Goal: Transaction & Acquisition: Book appointment/travel/reservation

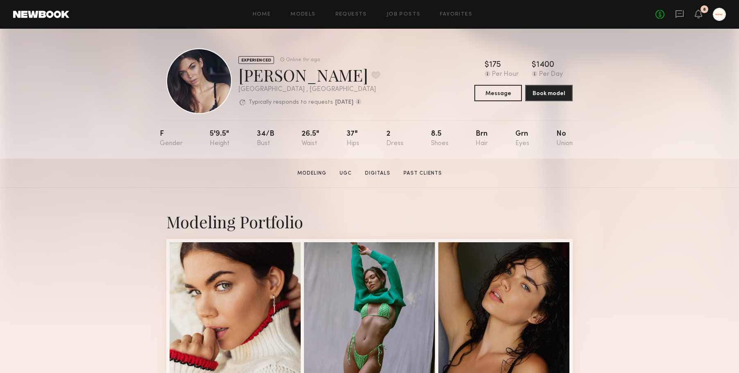
scroll to position [177, 0]
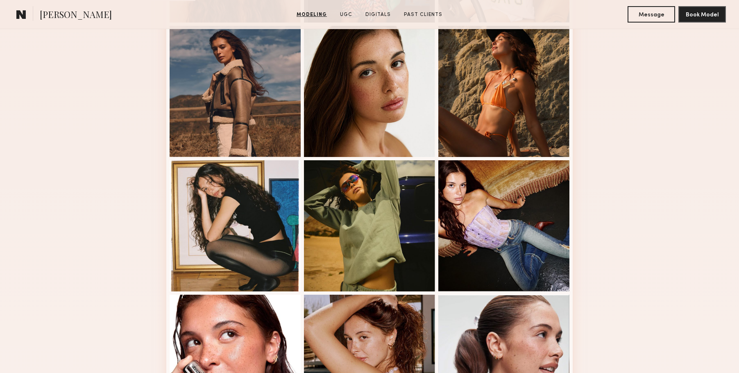
scroll to position [355, 0]
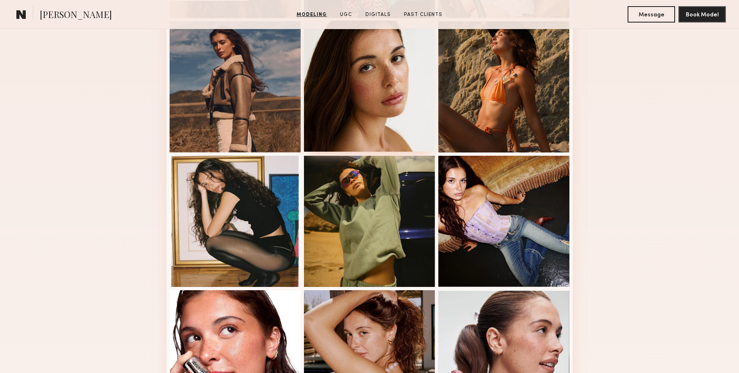
click at [378, 68] on div at bounding box center [369, 85] width 131 height 131
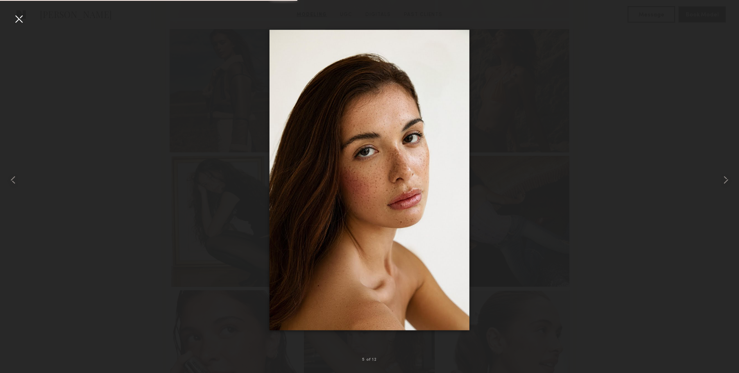
click at [23, 23] on div at bounding box center [18, 18] width 13 height 13
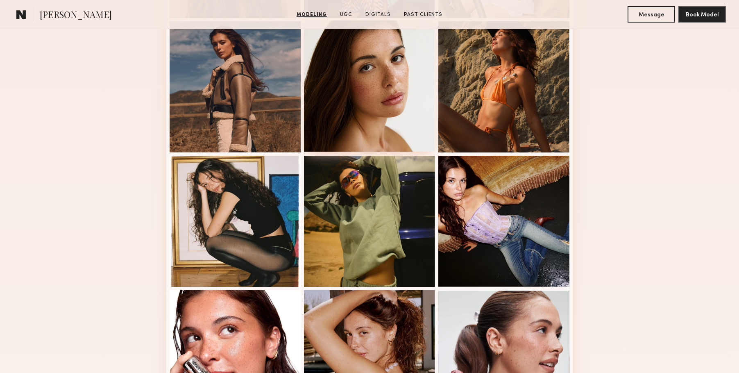
click at [388, 132] on div at bounding box center [369, 85] width 131 height 131
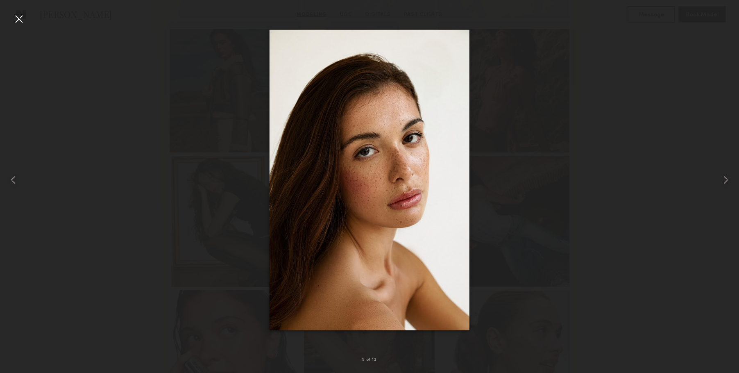
click at [21, 15] on div at bounding box center [18, 18] width 13 height 13
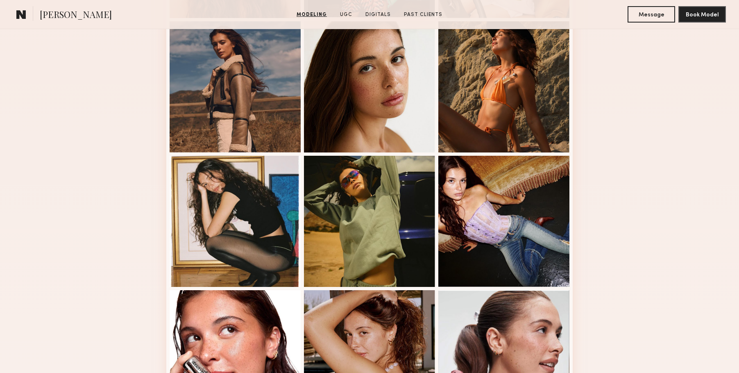
scroll to position [177, 0]
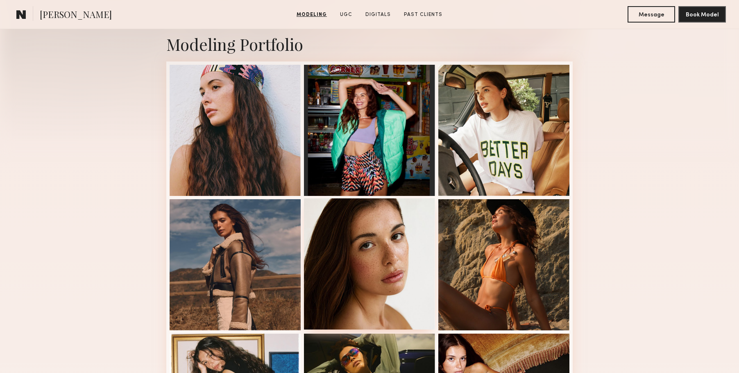
click at [415, 239] on div at bounding box center [369, 263] width 131 height 131
